Goal: Transaction & Acquisition: Purchase product/service

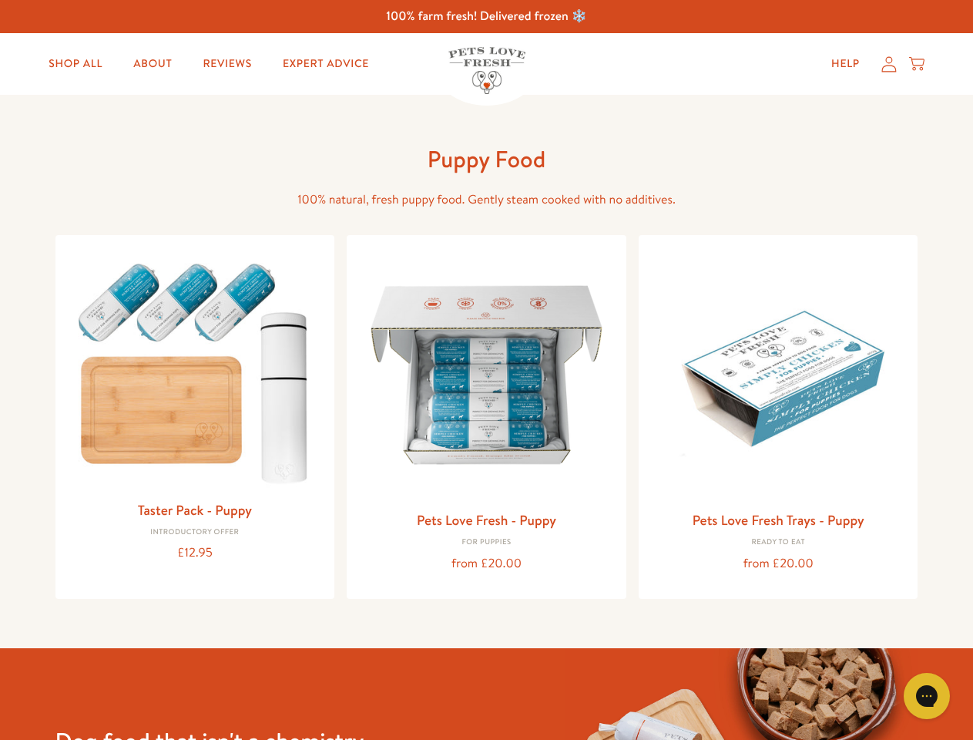
click at [927, 696] on icon "Gorgias live chat" at bounding box center [926, 695] width 15 height 15
